Goal: Task Accomplishment & Management: Use online tool/utility

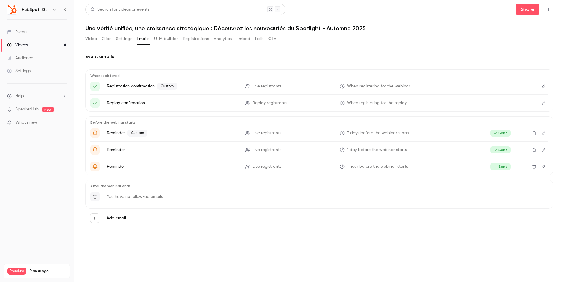
click at [42, 48] on link "Videos 4" at bounding box center [37, 45] width 74 height 13
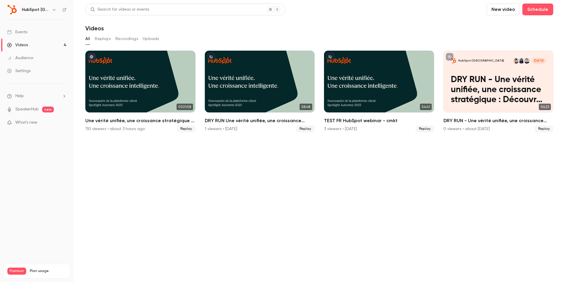
click at [27, 30] on div "Events" at bounding box center [17, 32] width 20 height 6
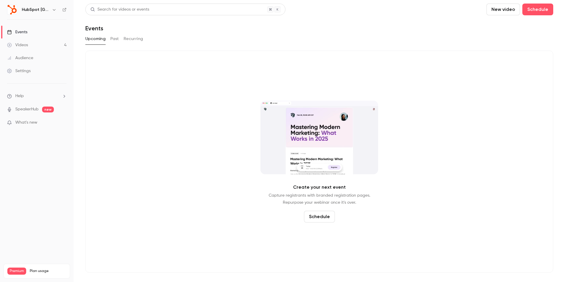
click at [111, 33] on div "Search for videos or events New video Schedule Events Upcoming Past Recurring C…" at bounding box center [319, 138] width 468 height 269
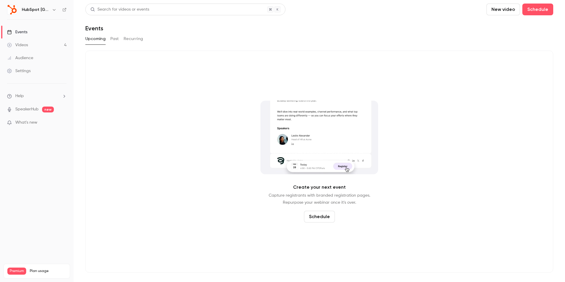
click at [112, 37] on button "Past" at bounding box center [114, 38] width 9 height 9
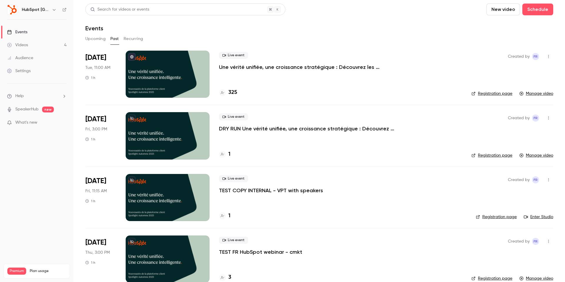
click at [257, 84] on div "Live event Une vérité unifiée, une croissance stratégique : Découvrez les nouve…" at bounding box center [340, 74] width 243 height 47
click at [94, 84] on div "[DATE] Tue, 11:00 AM 1 h" at bounding box center [100, 74] width 31 height 47
click at [161, 84] on div at bounding box center [168, 74] width 84 height 47
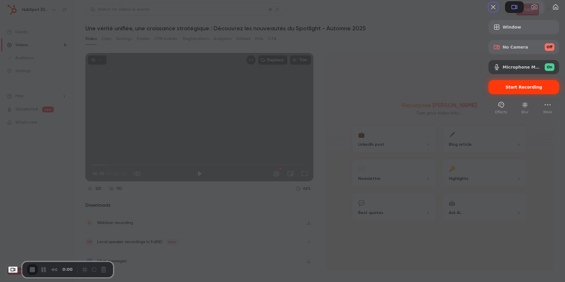
click at [508, 89] on span "Start Recording" at bounding box center [523, 87] width 37 height 5
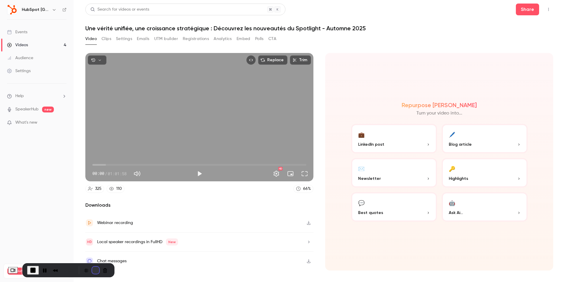
click at [99, 269] on button "Restart Recording" at bounding box center [95, 269] width 7 height 7
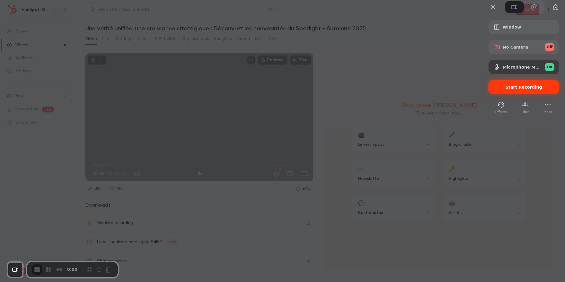
click at [495, 89] on span "Start Recording" at bounding box center [523, 87] width 61 height 5
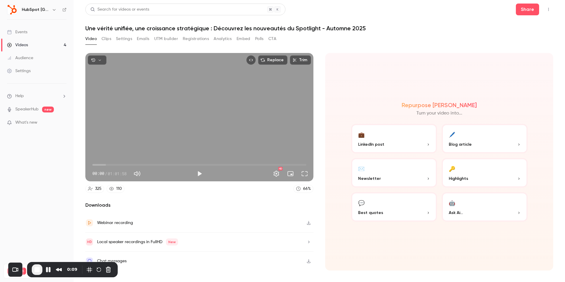
click at [101, 266] on div "Recorder controls - play pause" at bounding box center [99, 269] width 28 height 9
click at [101, 266] on button "Restart Recording" at bounding box center [98, 269] width 7 height 7
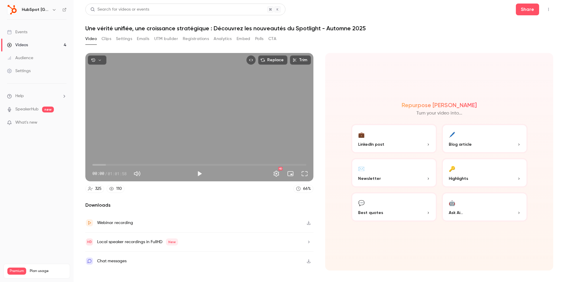
click at [138, 43] on button "Emails" at bounding box center [143, 38] width 12 height 9
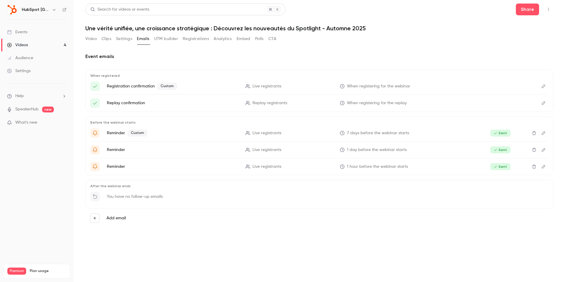
click at [88, 39] on button "Video" at bounding box center [90, 38] width 11 height 9
